Goal: Check status: Check status

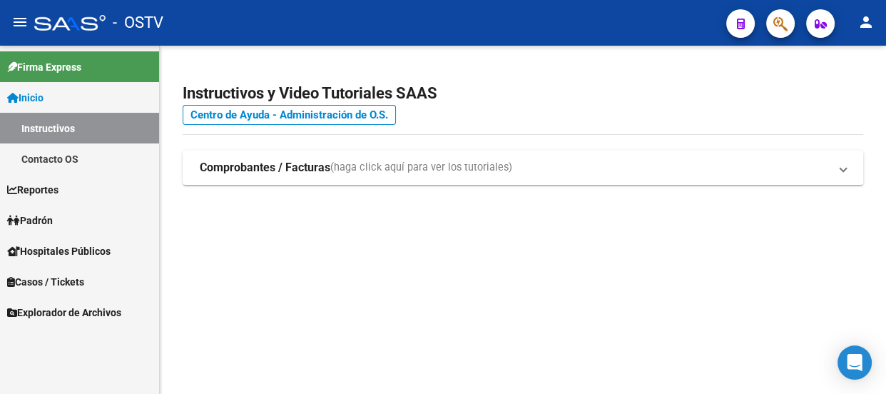
click at [780, 34] on span "button" at bounding box center [780, 23] width 14 height 29
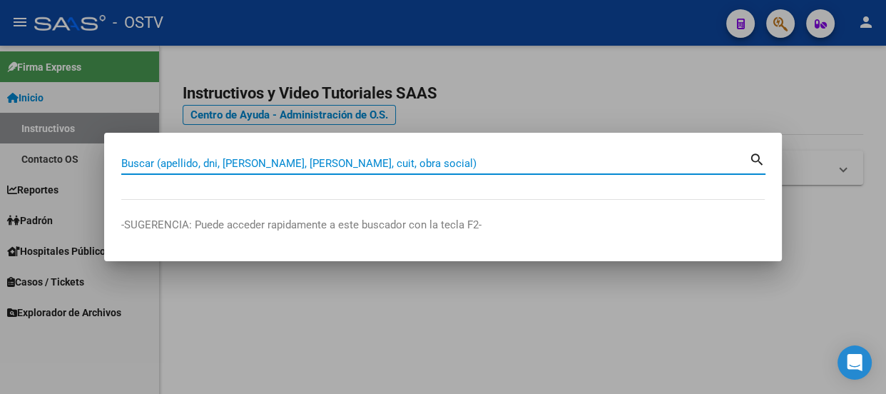
paste input "32981829"
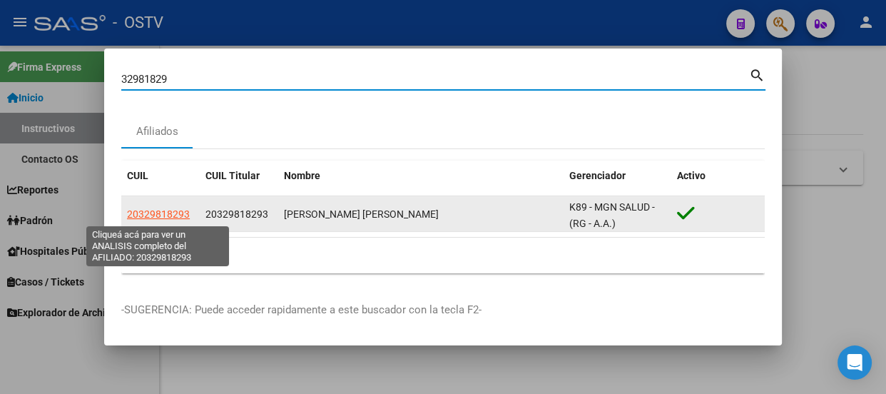
click at [173, 217] on span "20329818293" at bounding box center [158, 213] width 63 height 11
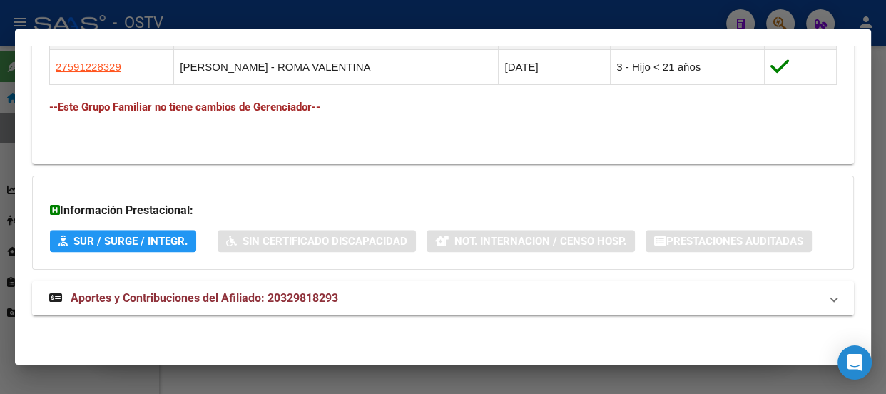
click at [327, 296] on span "Aportes y Contribuciones del Afiliado: 20329818293" at bounding box center [205, 298] width 268 height 14
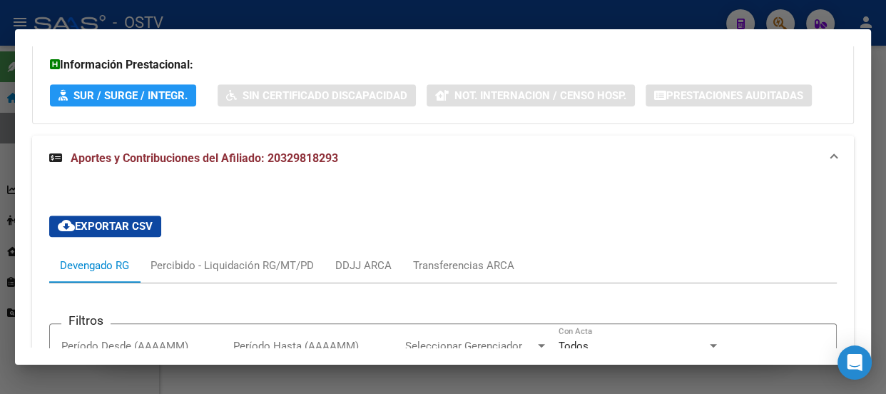
scroll to position [956, 0]
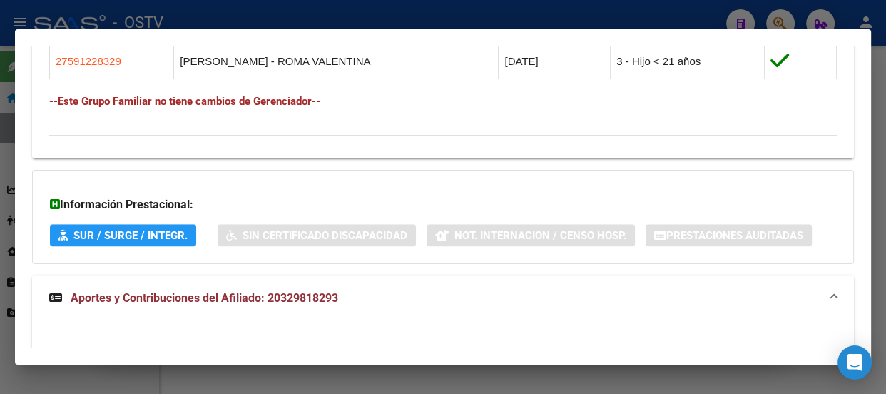
click at [385, 11] on div at bounding box center [443, 197] width 886 height 394
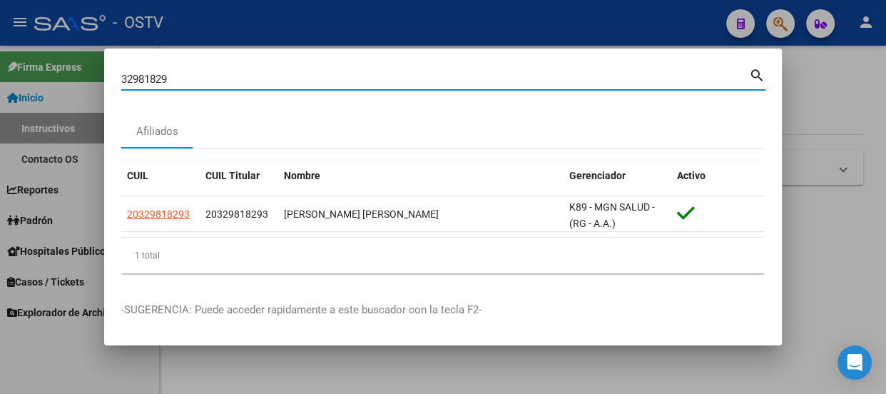
click at [318, 81] on input "32981829" at bounding box center [435, 79] width 628 height 13
paste input "27762476"
type input "27762476"
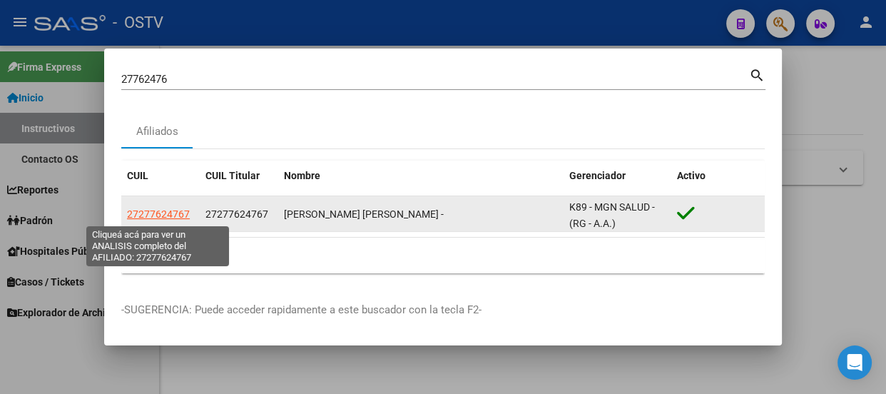
click at [176, 216] on span "27277624767" at bounding box center [158, 213] width 63 height 11
type textarea "27277624767"
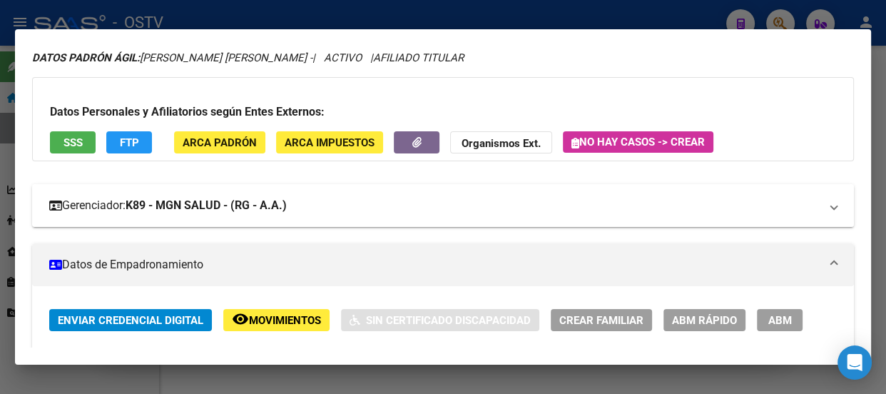
scroll to position [324, 0]
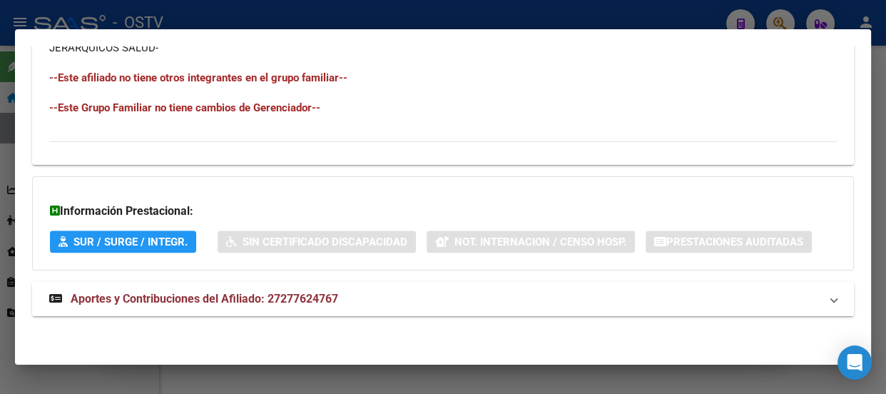
click at [312, 298] on span "Aportes y Contribuciones del Afiliado: 27277624767" at bounding box center [205, 299] width 268 height 14
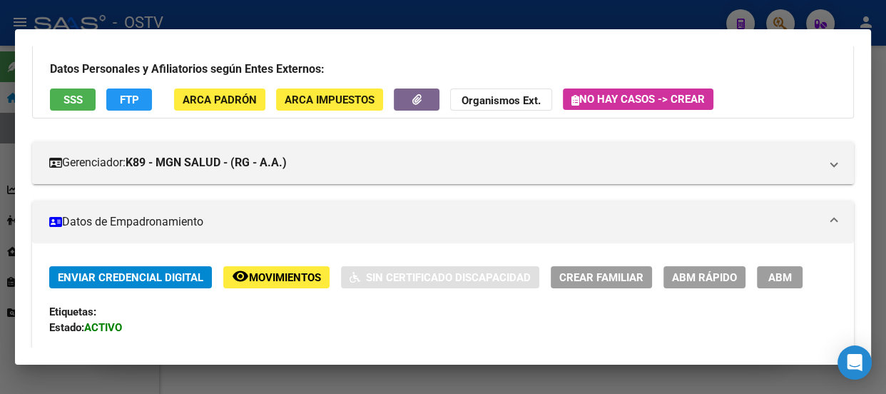
scroll to position [77, 0]
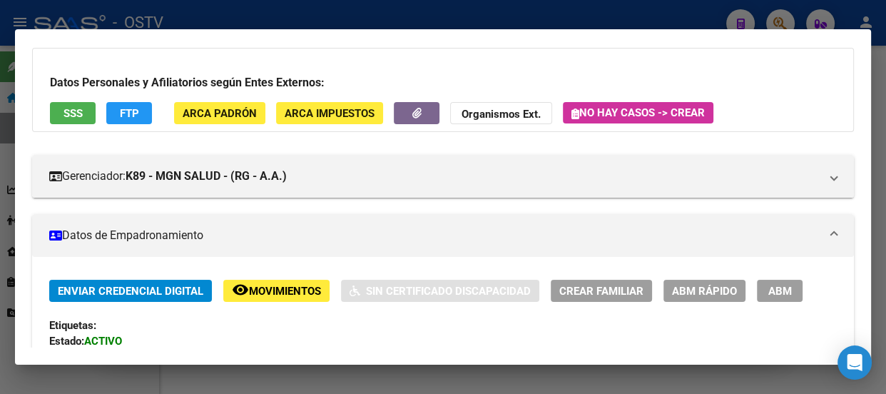
click at [517, 19] on div at bounding box center [443, 197] width 886 height 394
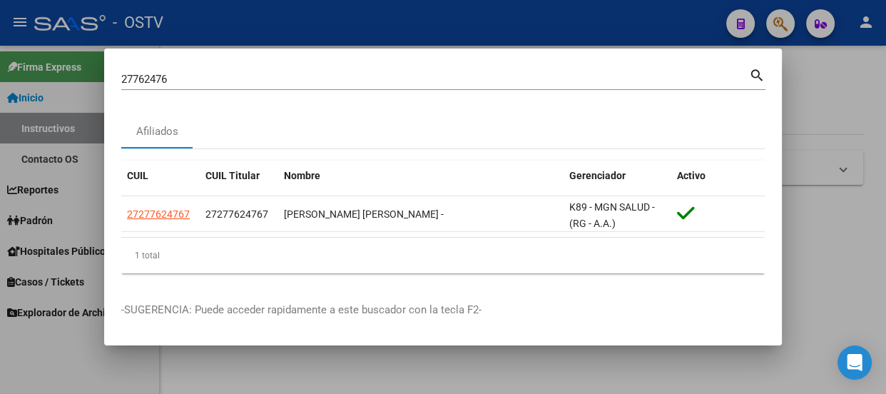
click at [300, 83] on input "27762476" at bounding box center [435, 79] width 628 height 13
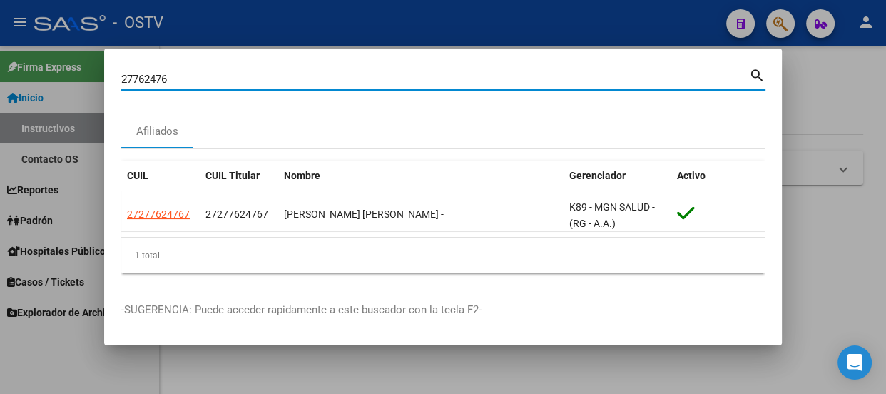
click at [300, 83] on input "27762476" at bounding box center [435, 79] width 628 height 13
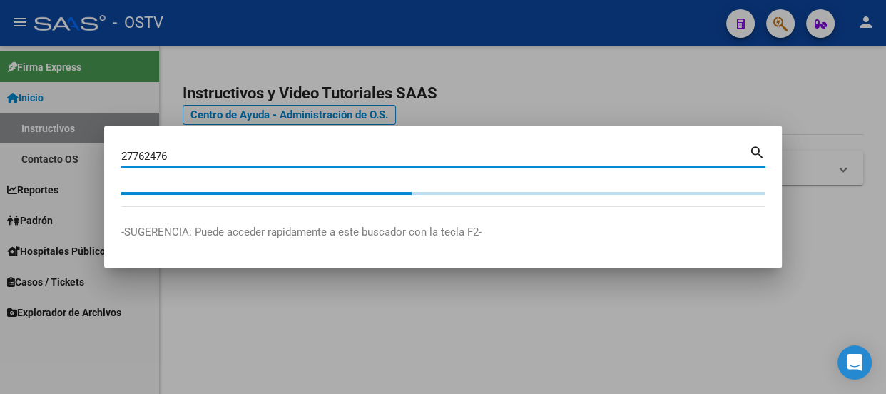
paste input "2875843"
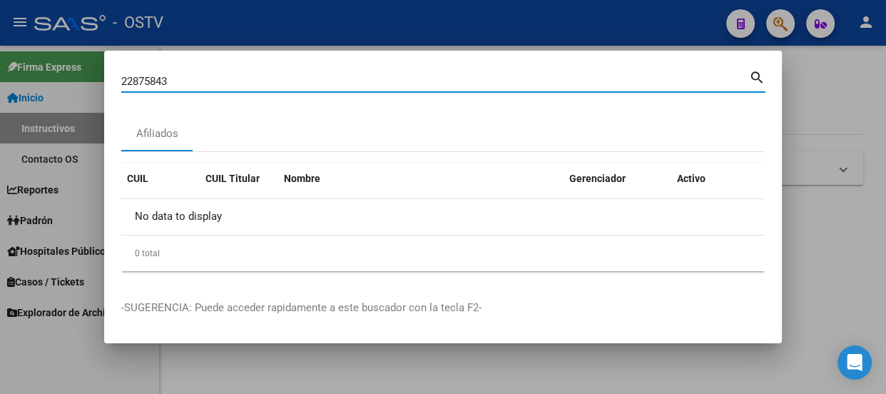
paste input "22875843"
type input "2"
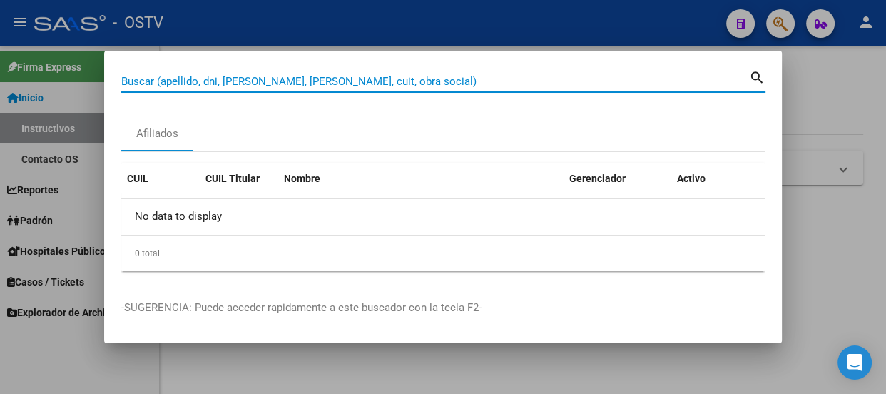
paste input "22875843"
type input "22875843"
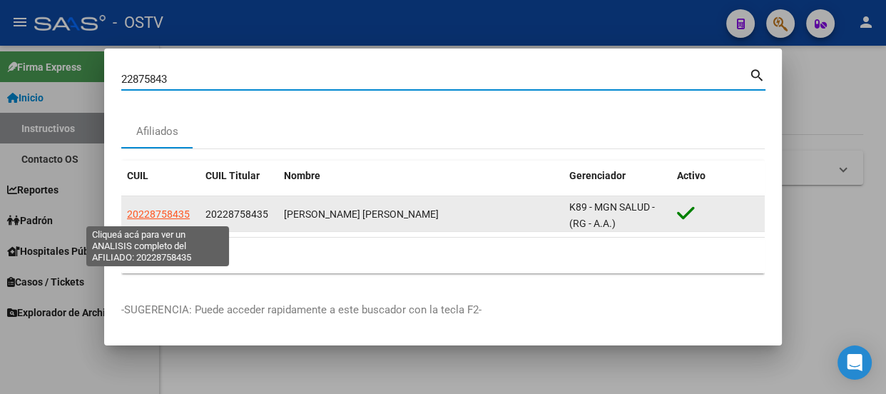
click at [168, 210] on span "20228758435" at bounding box center [158, 213] width 63 height 11
type textarea "20228758435"
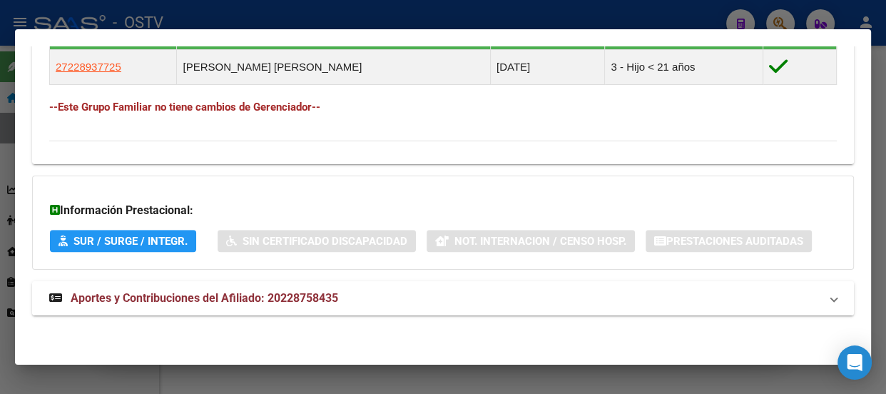
click at [351, 290] on mat-panel-title "Aportes y Contribuciones del Afiliado: 20228758435" at bounding box center [434, 298] width 771 height 17
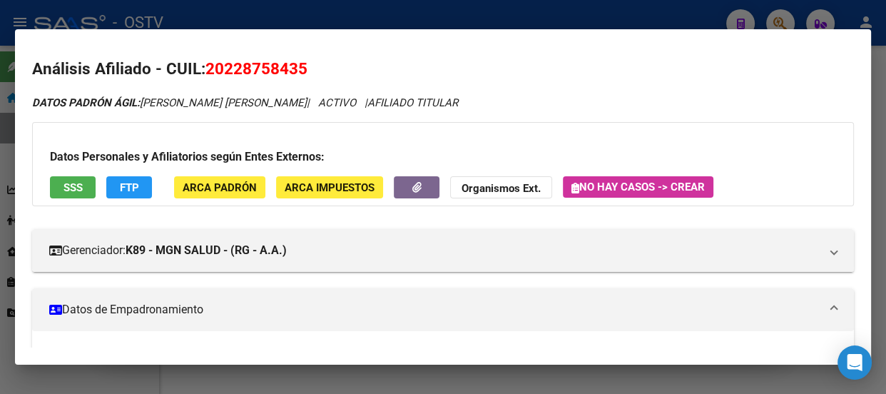
scroll to position [0, 0]
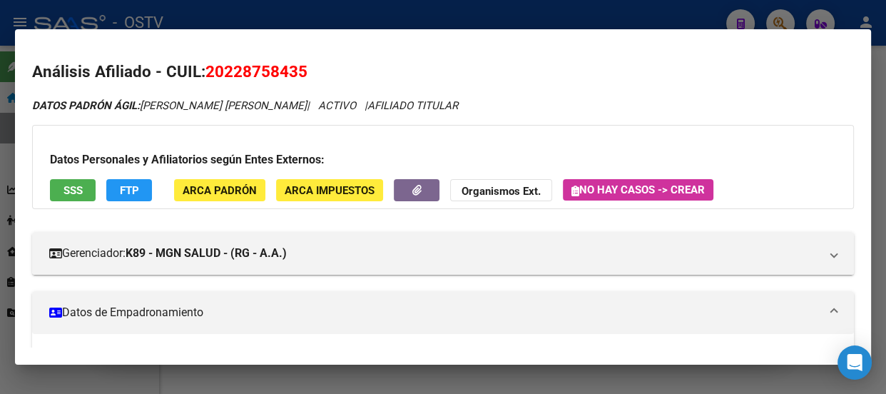
click at [324, 4] on div at bounding box center [443, 197] width 886 height 394
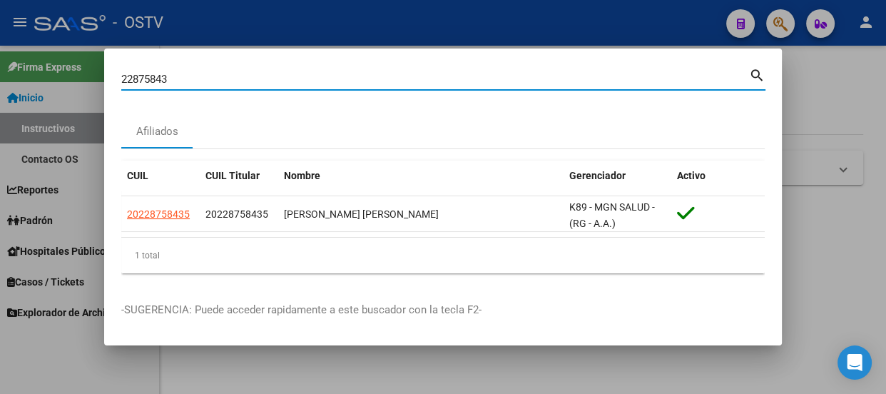
click at [357, 73] on input "22875843" at bounding box center [435, 79] width 628 height 13
paste input "0281001481"
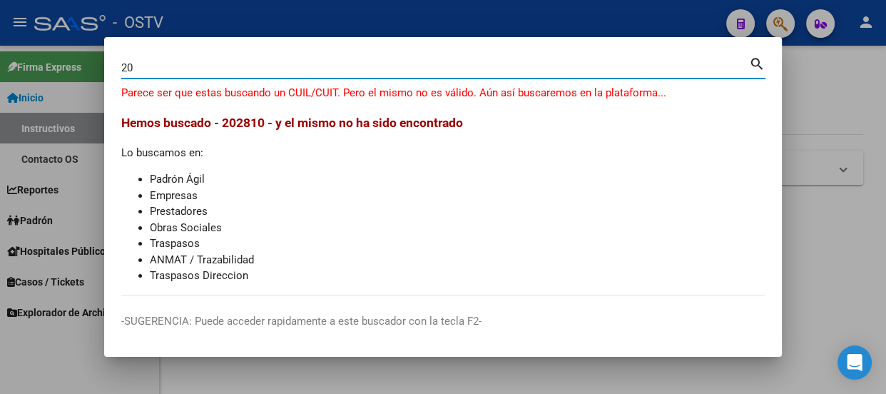
type input "2"
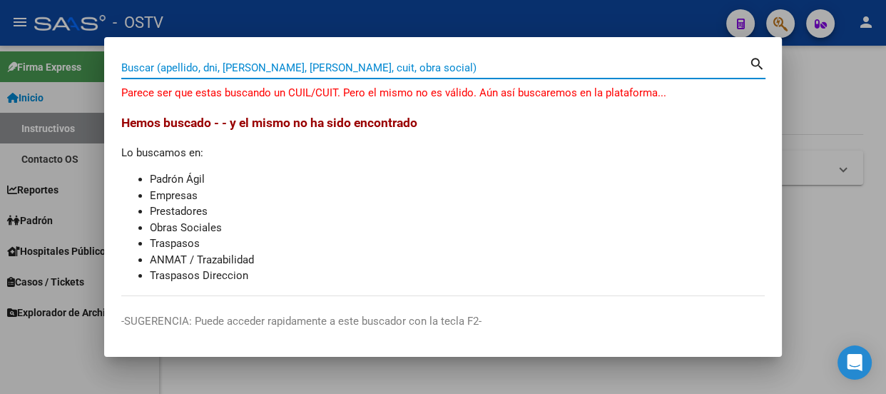
paste input "20508618"
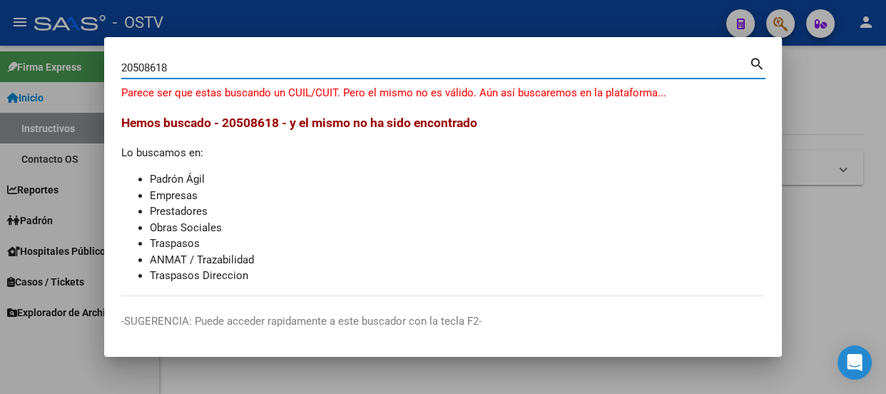
type input "20508618"
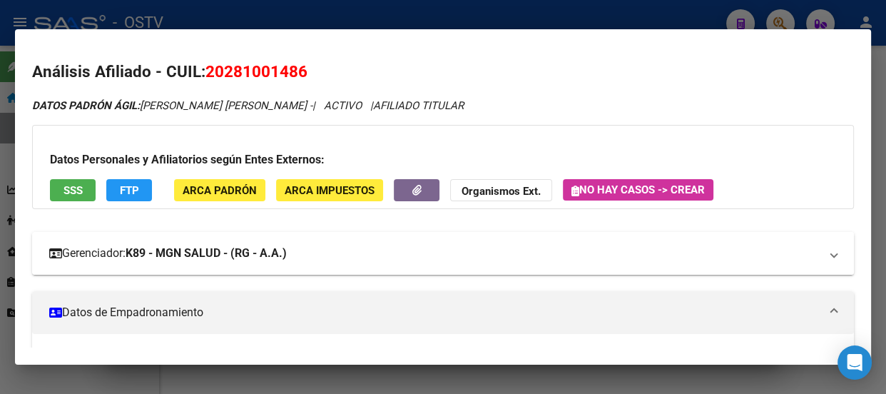
scroll to position [194, 0]
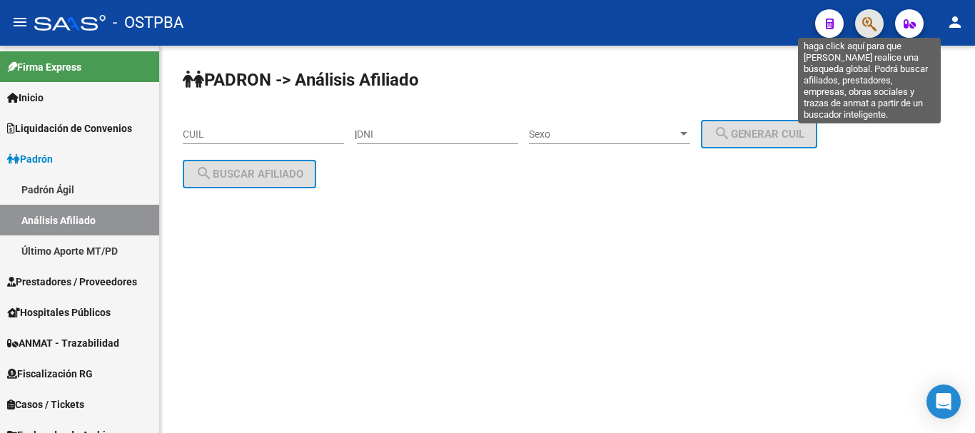
click at [873, 22] on icon "button" at bounding box center [869, 24] width 14 height 16
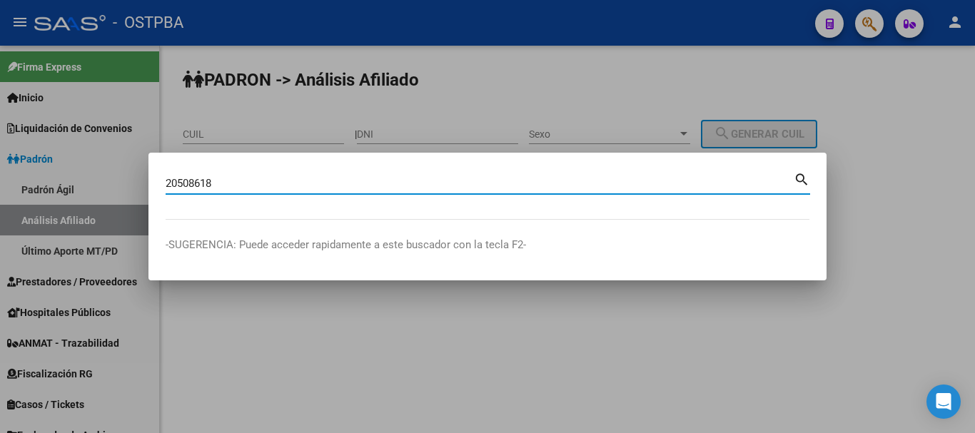
type input "20508618"
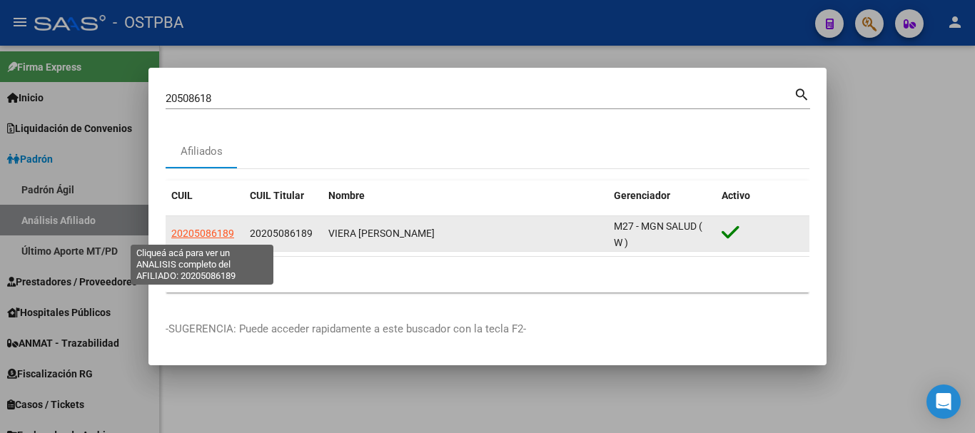
click at [227, 230] on span "20205086189" at bounding box center [202, 233] width 63 height 11
